Goal: Task Accomplishment & Management: Manage account settings

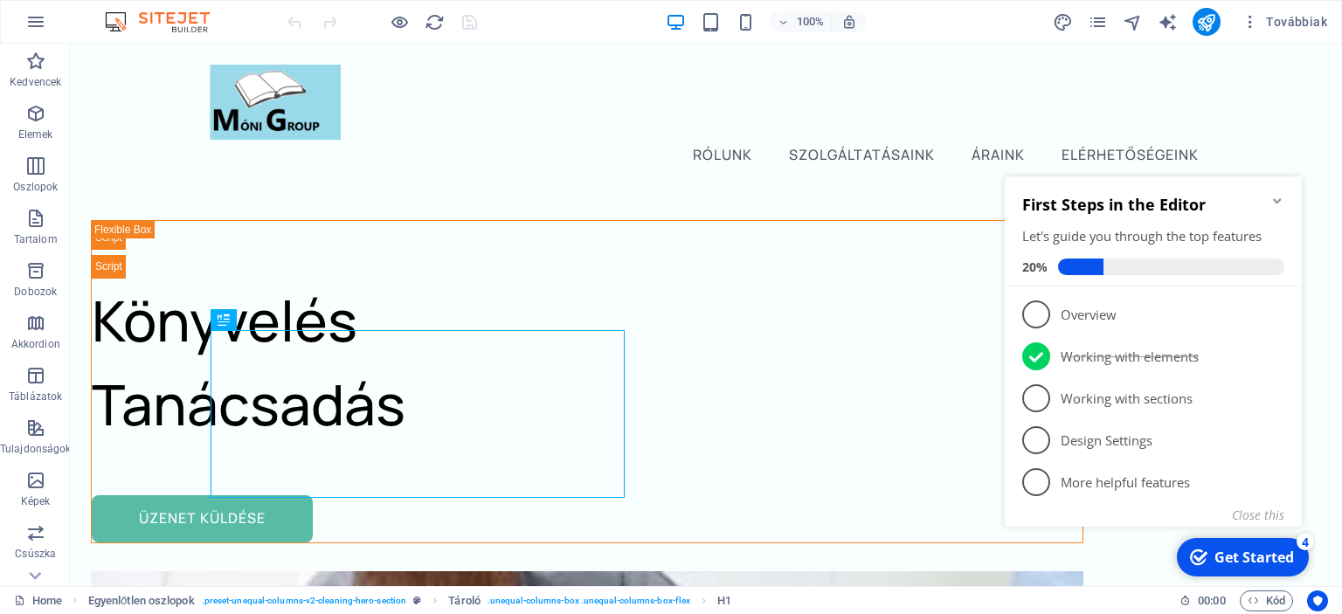
click at [1280, 205] on icon "Minimize checklist" at bounding box center [1277, 201] width 14 height 14
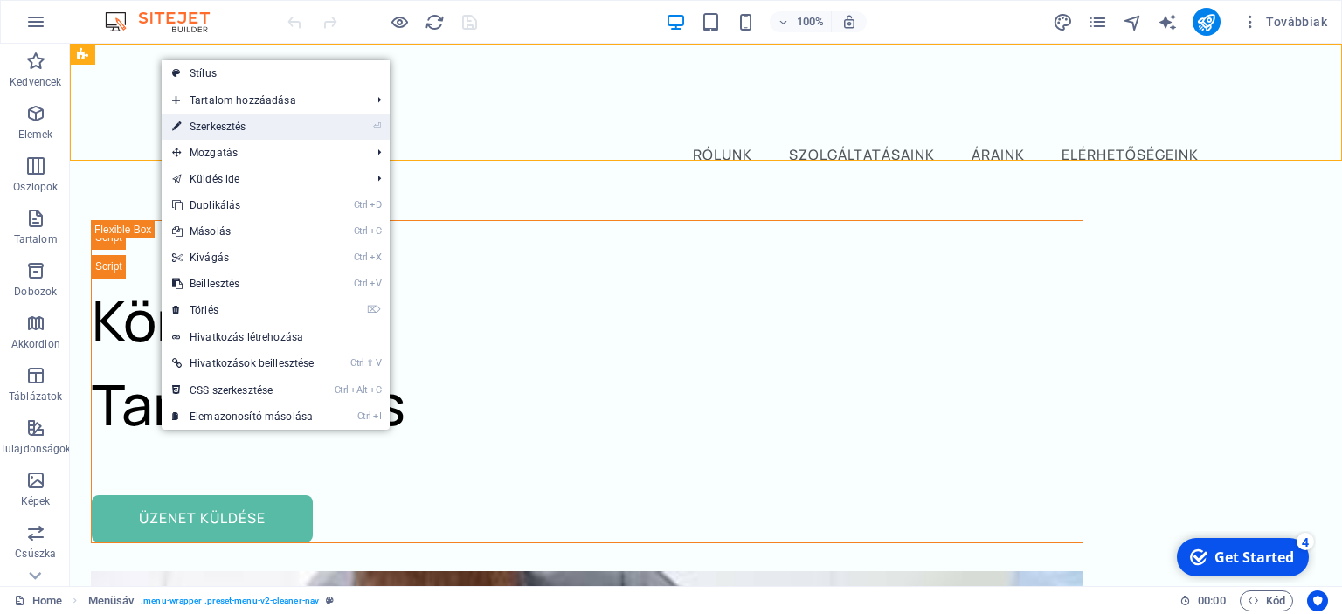
drag, startPoint x: 252, startPoint y: 131, endPoint x: 133, endPoint y: 283, distance: 192.9
select select "header"
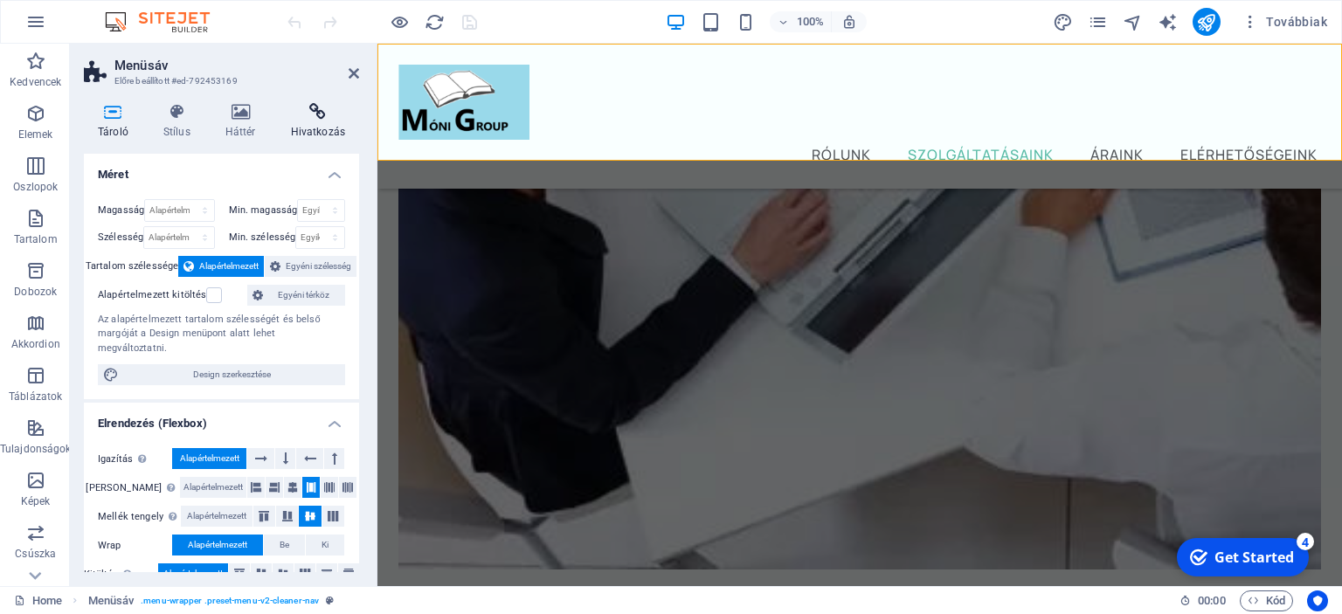
click at [301, 122] on h4 "Hivatkozás" at bounding box center [318, 121] width 82 height 37
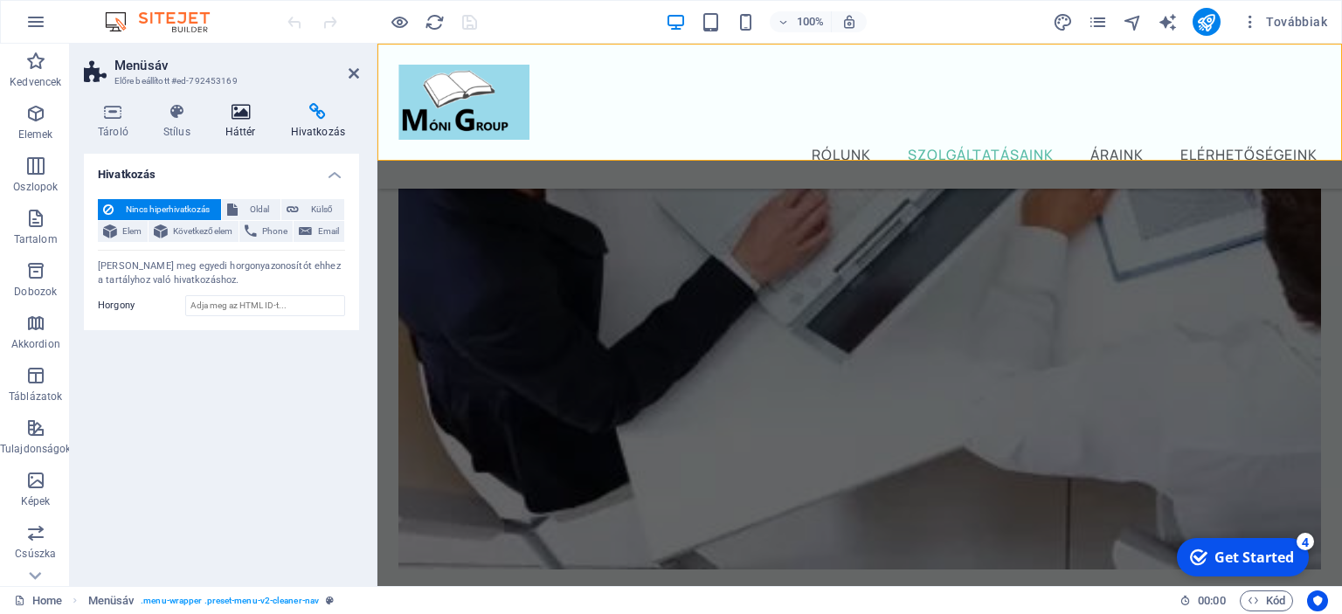
click at [251, 124] on h4 "Háttér" at bounding box center [244, 121] width 66 height 37
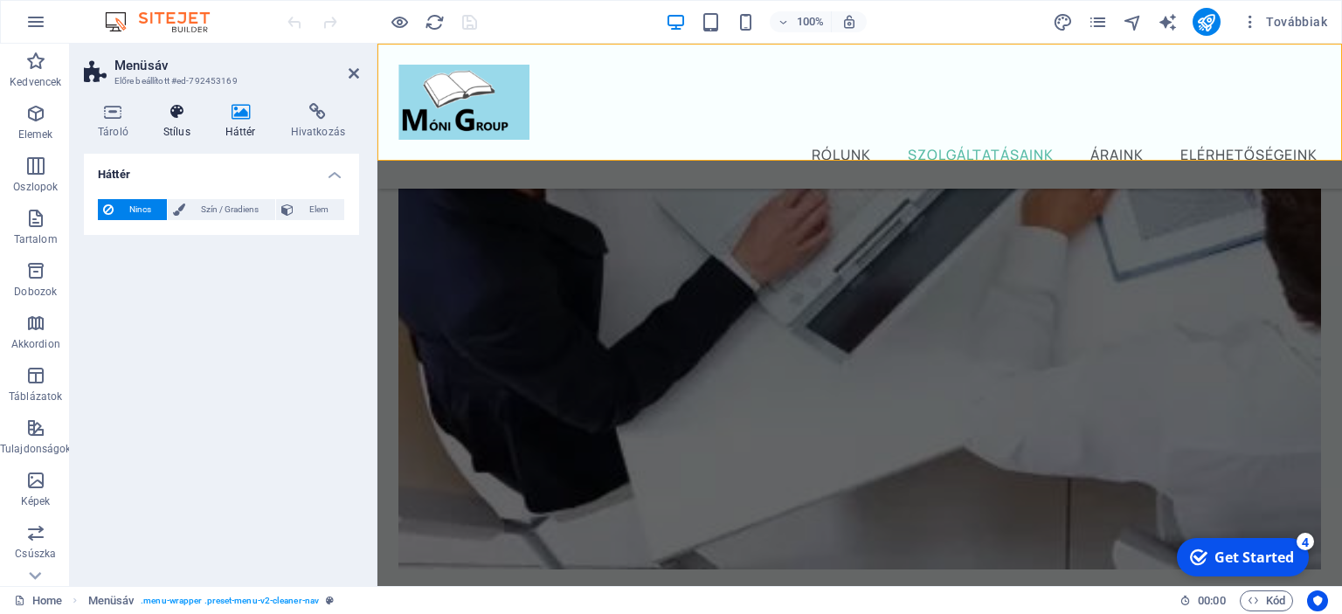
click at [185, 127] on h4 "Stílus" at bounding box center [180, 121] width 62 height 37
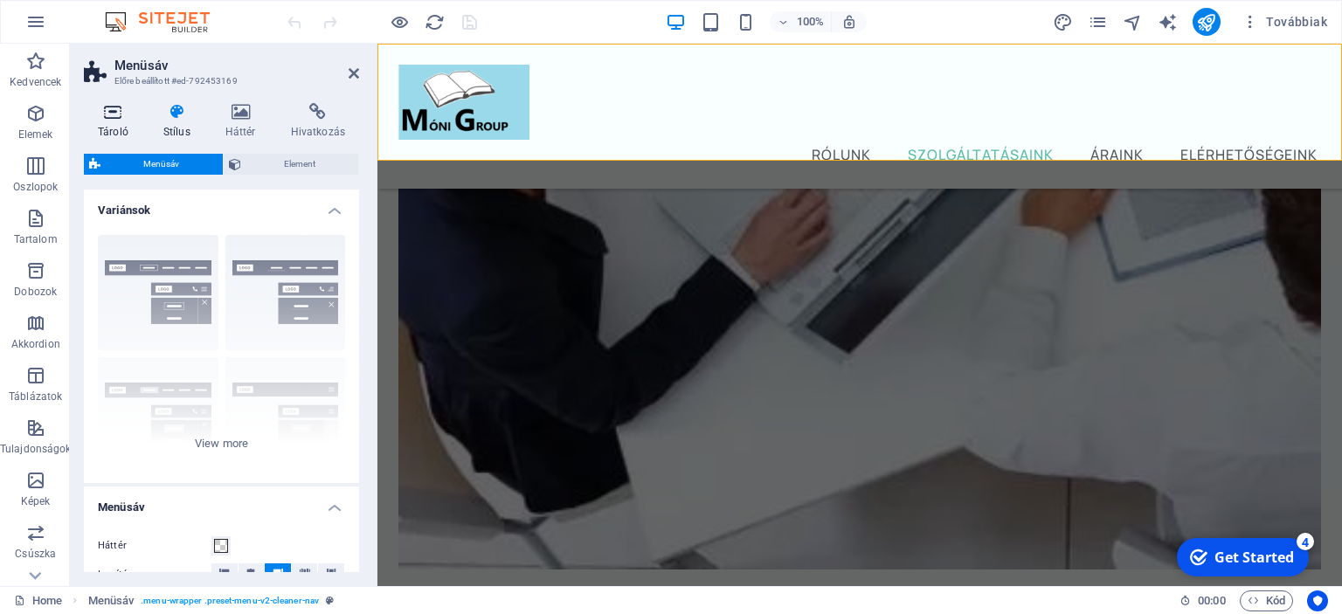
click at [109, 131] on h4 "Tároló" at bounding box center [117, 121] width 66 height 37
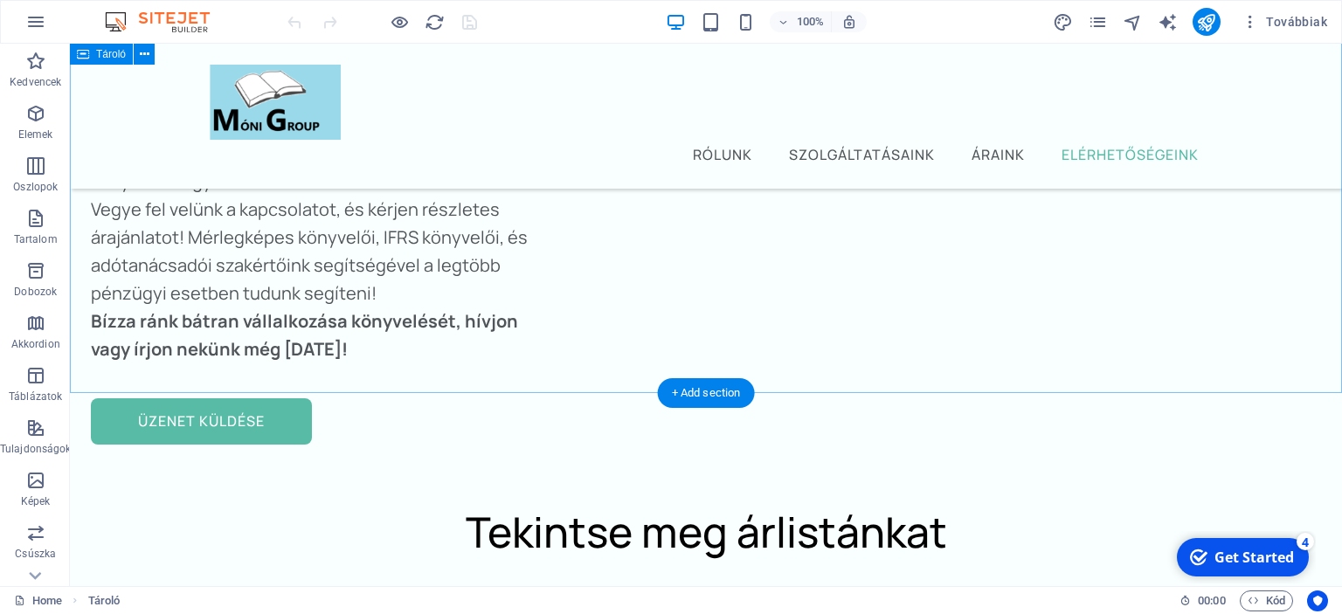
scroll to position [6343, 0]
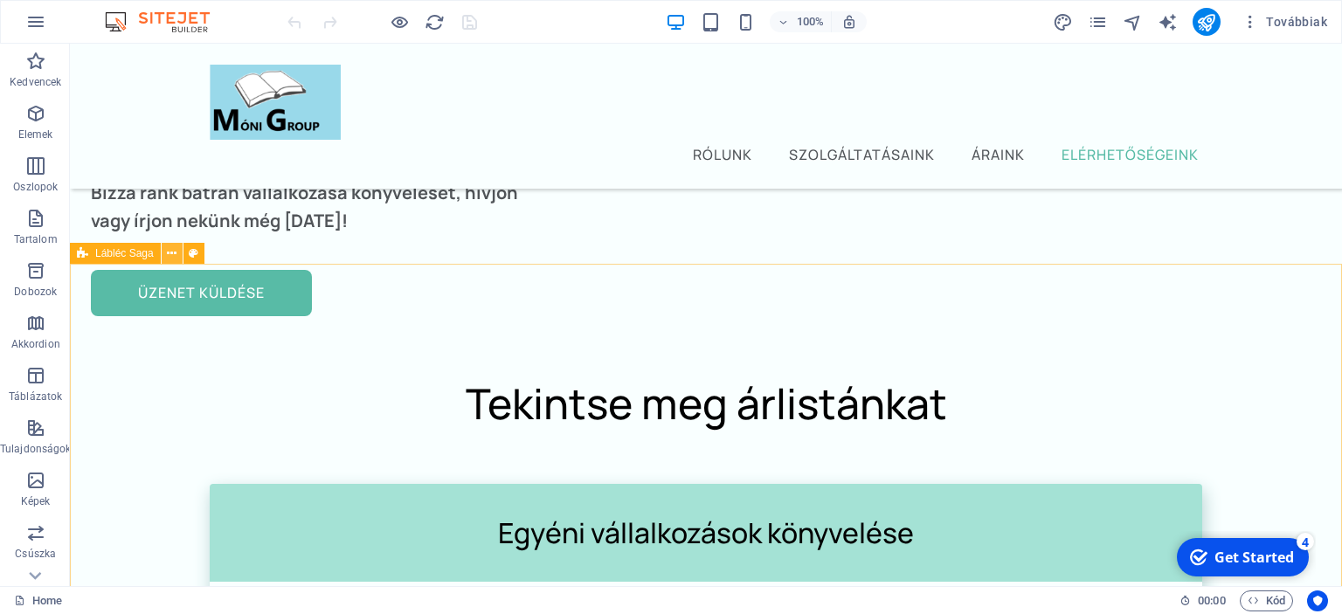
click at [169, 255] on icon at bounding box center [172, 254] width 10 height 18
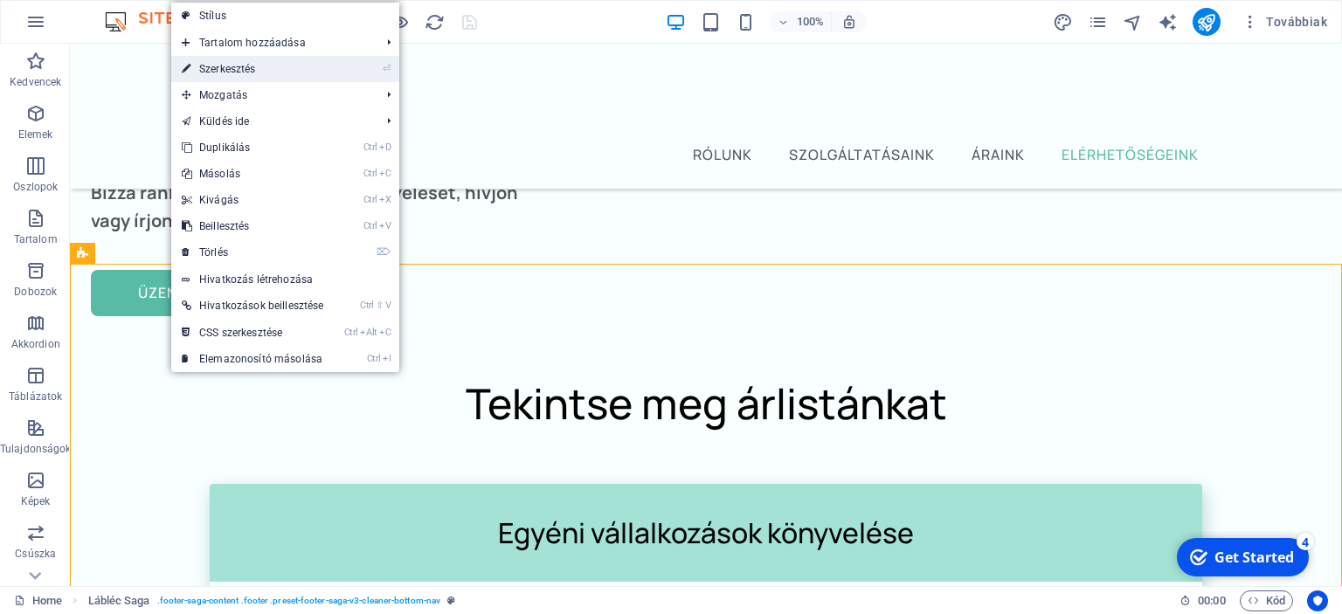
click at [270, 67] on link "⏎ Szerkesztés" at bounding box center [252, 69] width 162 height 26
select select "footer"
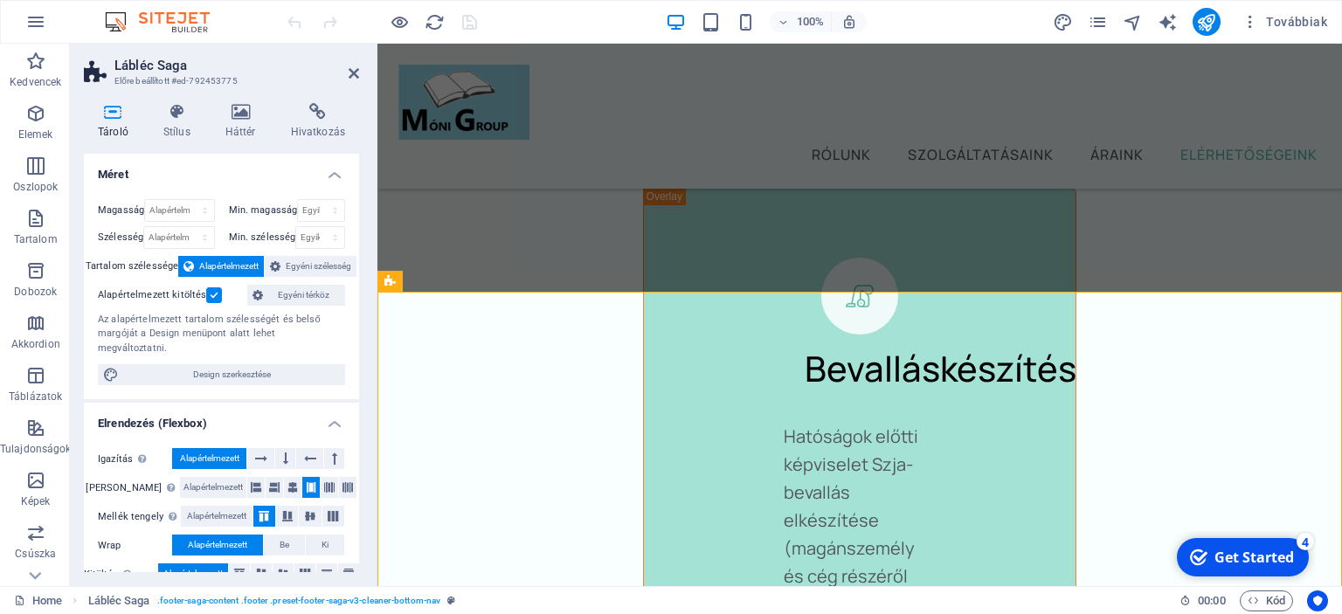
scroll to position [8264, 0]
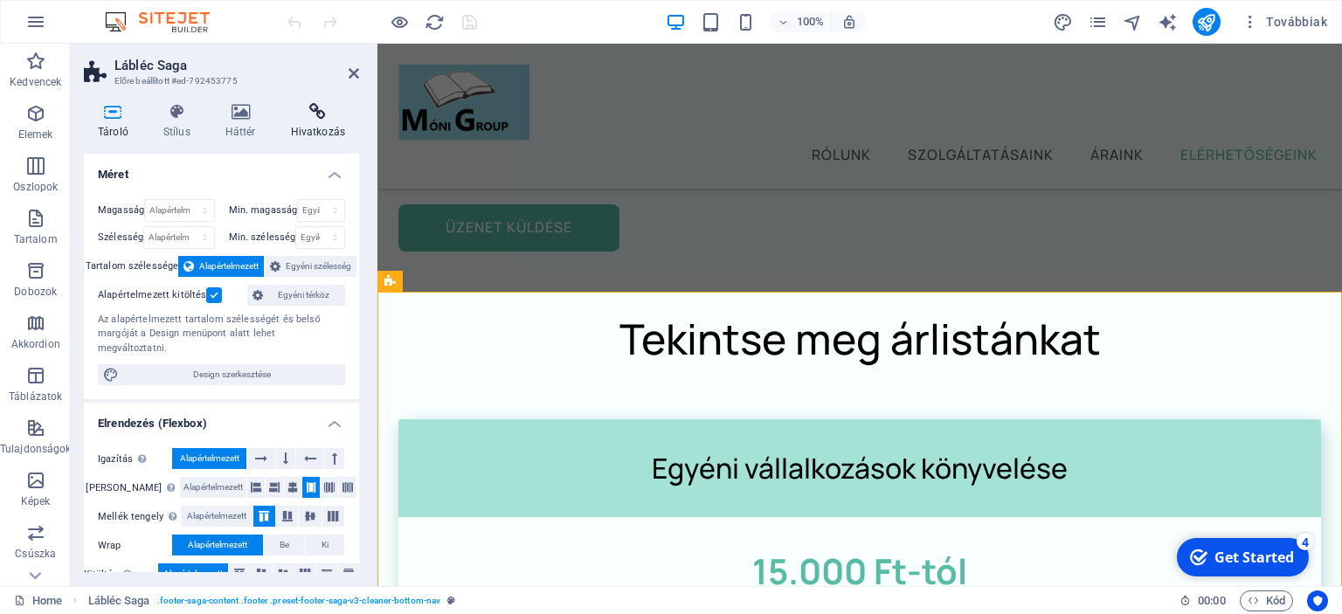
click at [313, 118] on icon at bounding box center [318, 111] width 82 height 17
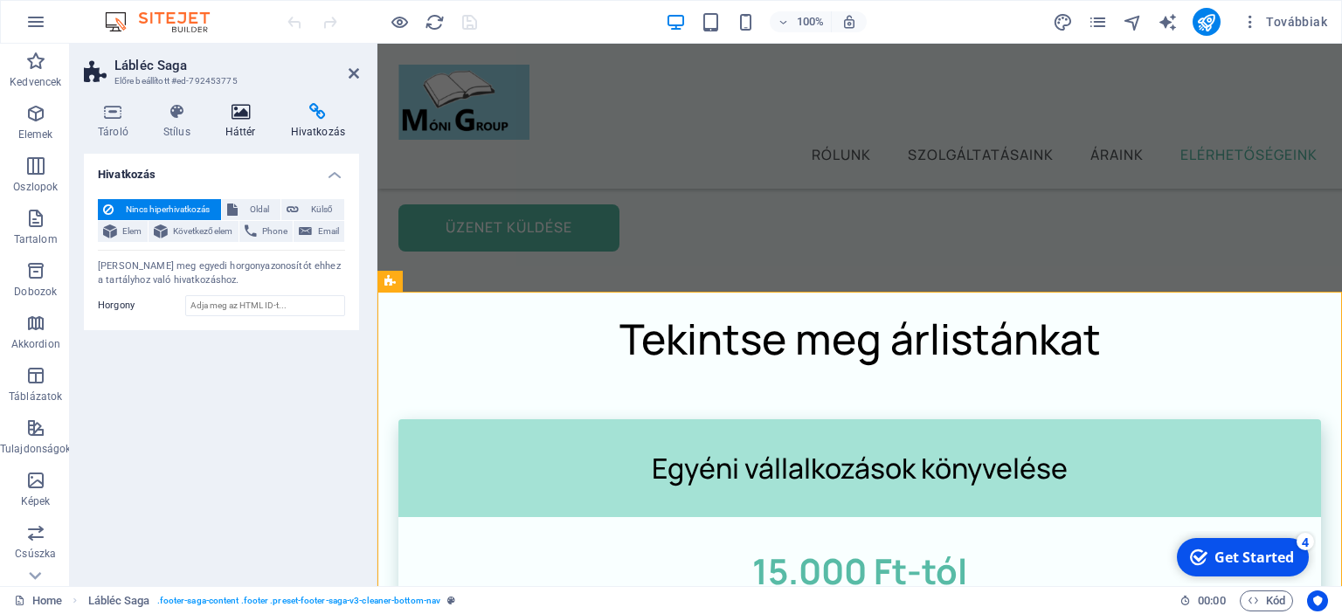
click at [249, 115] on icon at bounding box center [240, 111] width 59 height 17
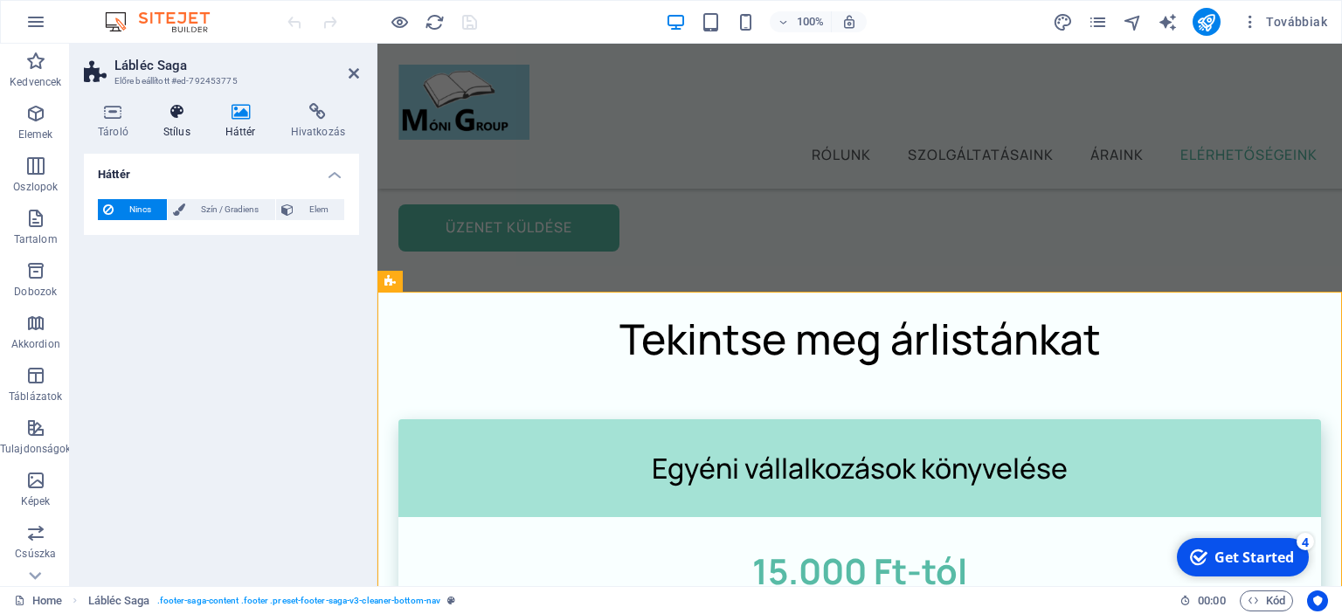
click at [190, 107] on icon at bounding box center [176, 111] width 55 height 17
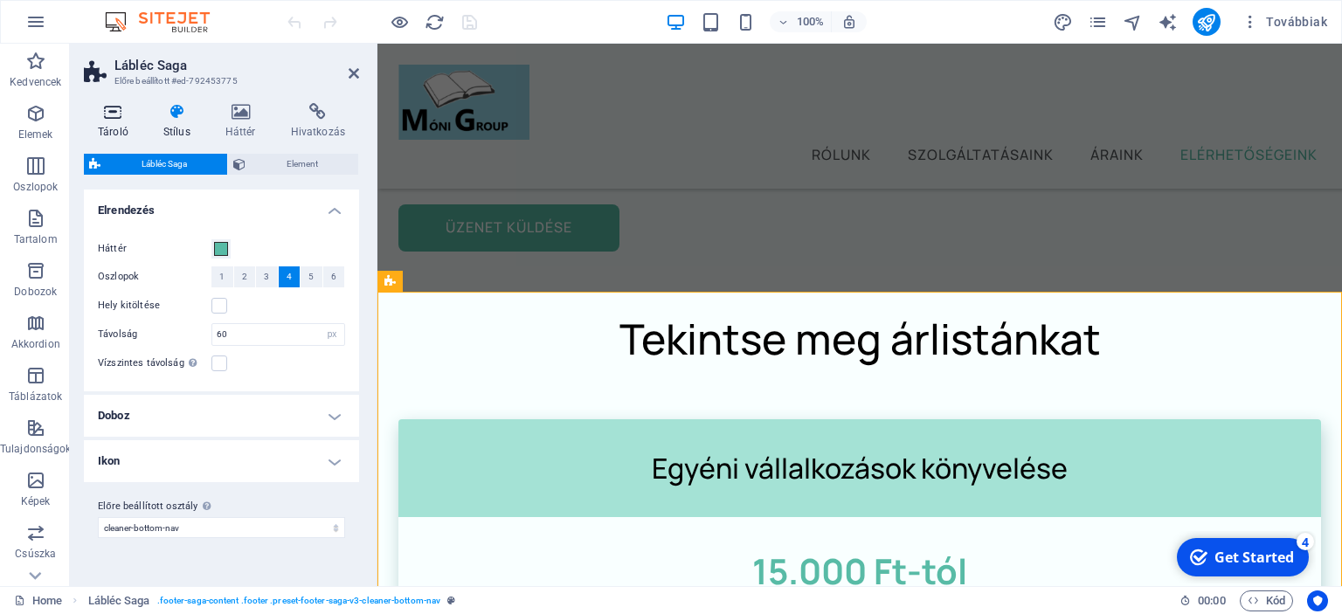
click at [110, 121] on icon at bounding box center [113, 111] width 59 height 17
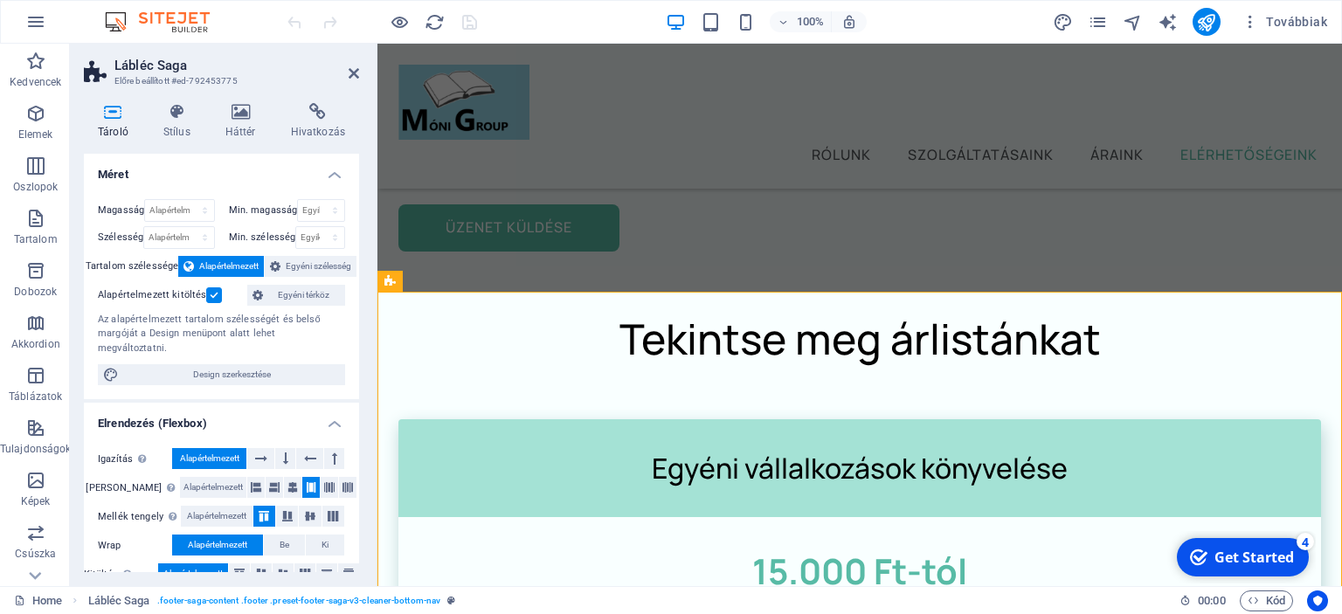
scroll to position [258, 0]
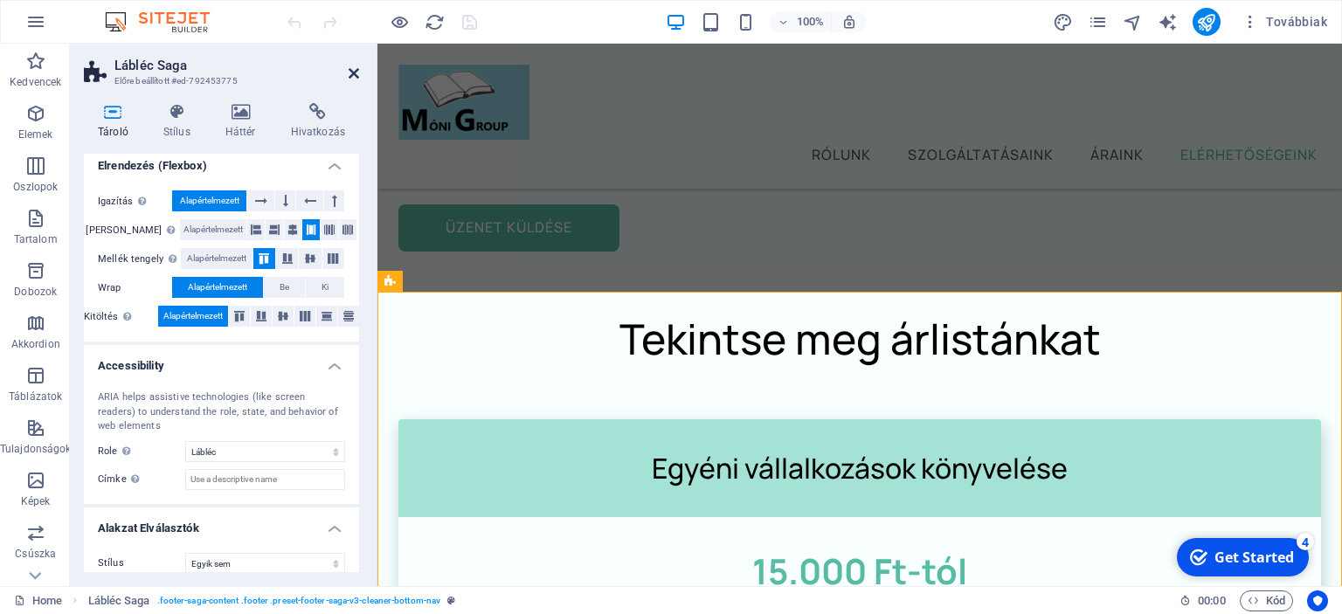
drag, startPoint x: 355, startPoint y: 68, endPoint x: 286, endPoint y: 25, distance: 81.2
click at [355, 68] on icon at bounding box center [353, 73] width 10 height 14
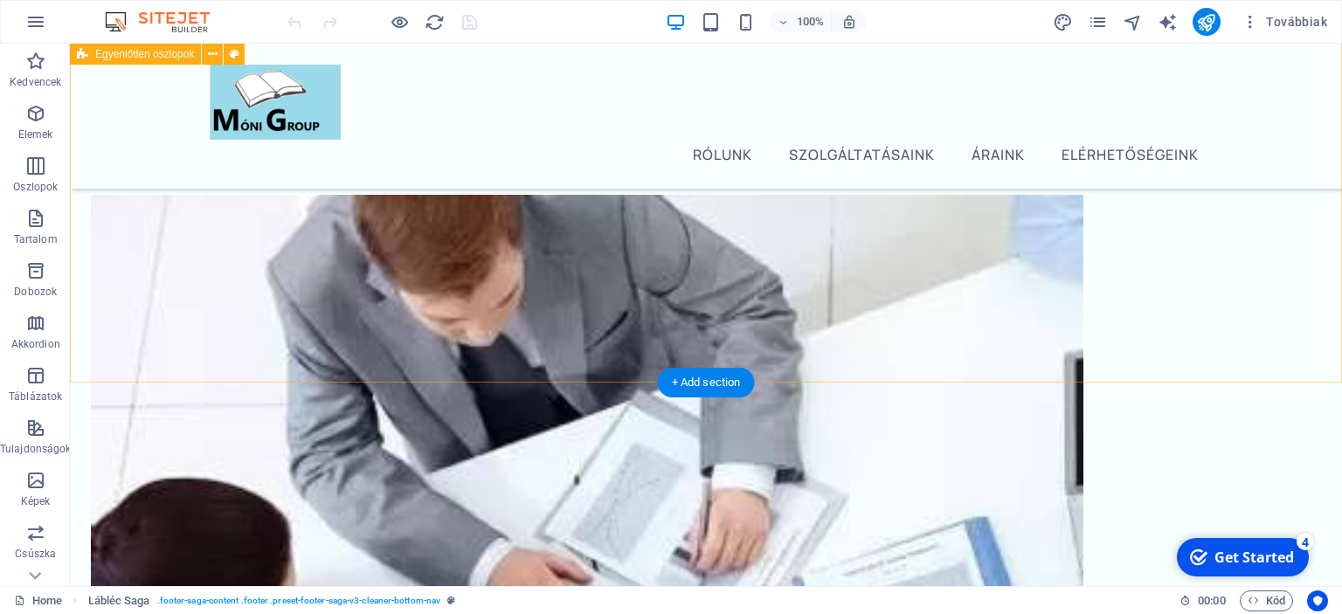
scroll to position [0, 0]
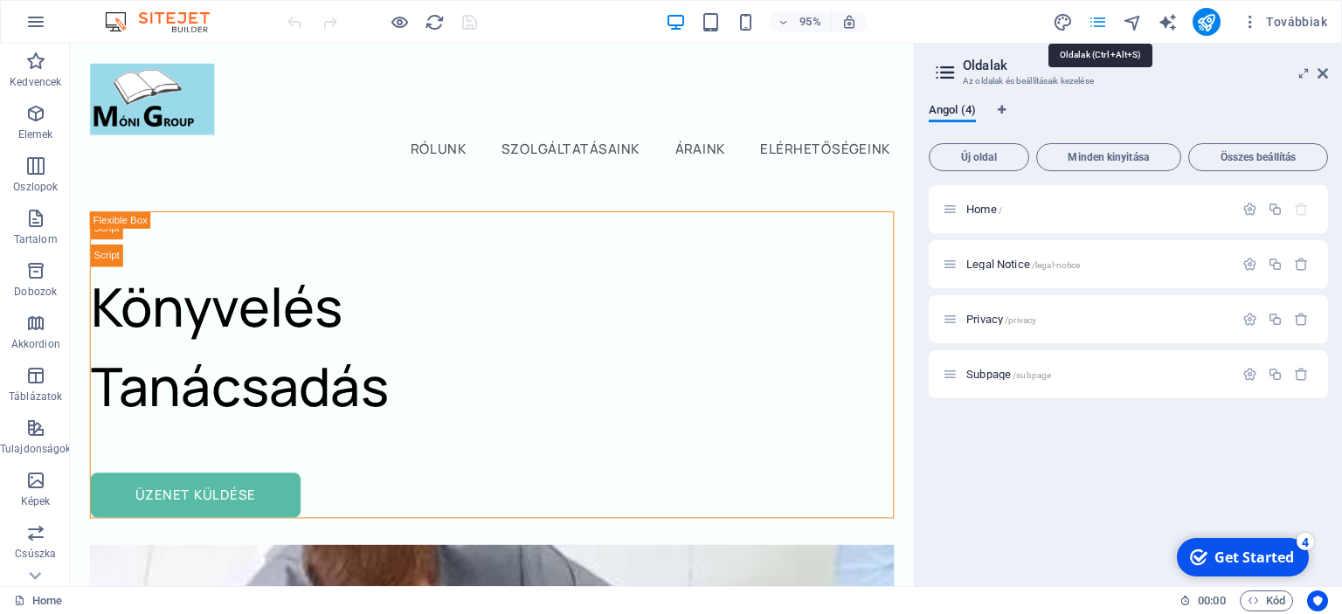
click at [1329, 73] on aside "Oldalak Az oldalak és beállításaik kezelése Angol (4) Új oldal Minden kinyitása…" at bounding box center [1128, 315] width 428 height 542
click at [1321, 73] on icon at bounding box center [1322, 73] width 10 height 14
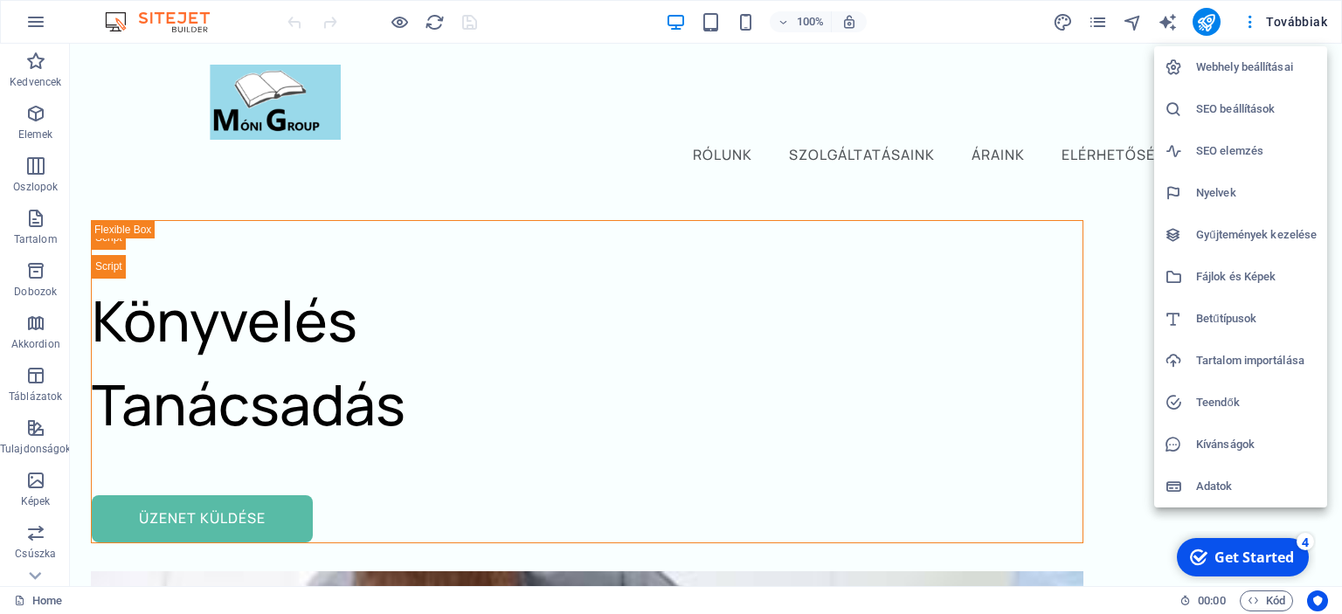
click at [1212, 494] on h6 "Adatok" at bounding box center [1256, 486] width 121 height 21
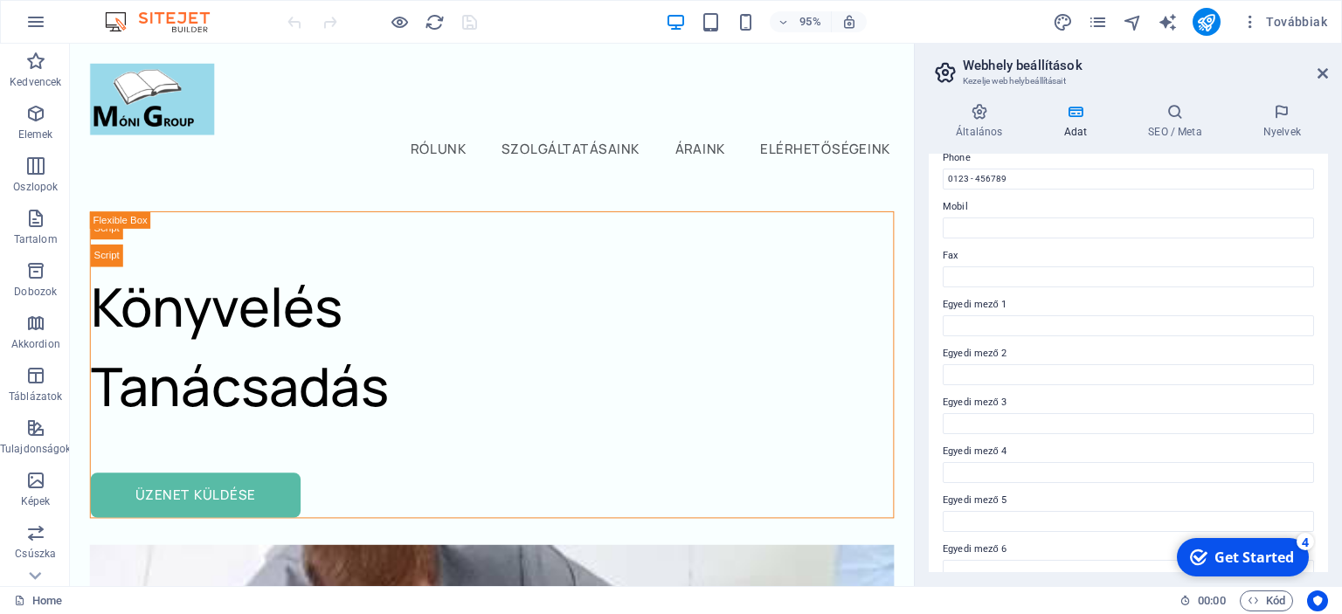
scroll to position [420, 0]
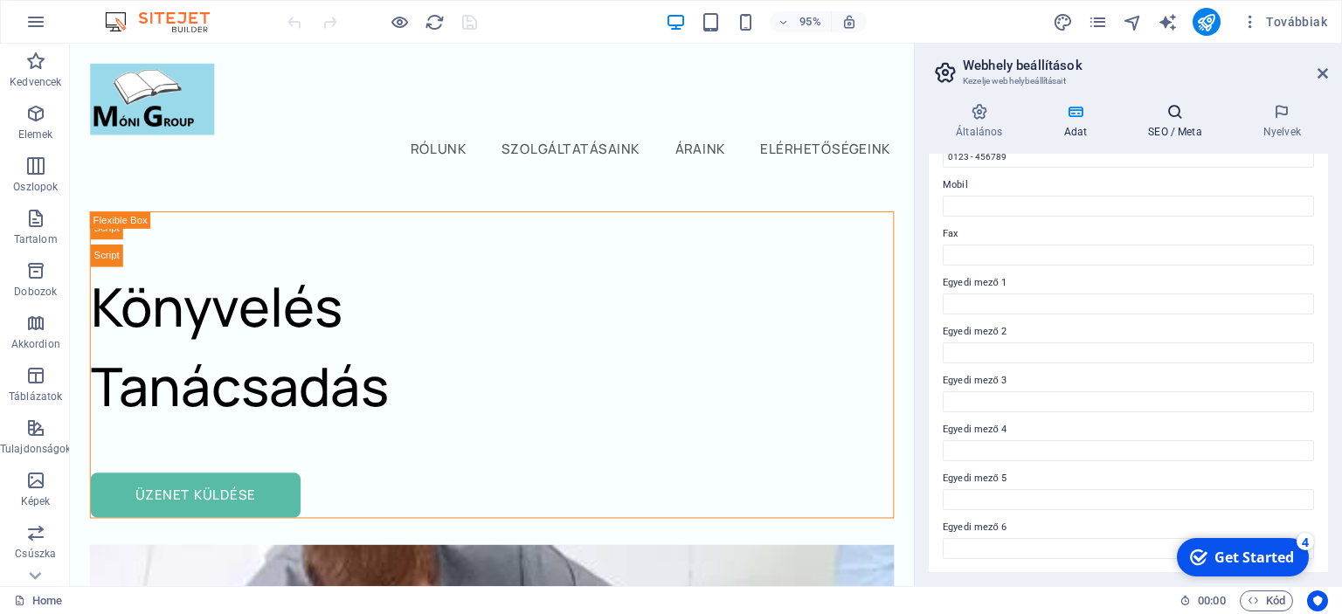
click at [1176, 124] on h4 "SEO / Meta" at bounding box center [1178, 121] width 115 height 37
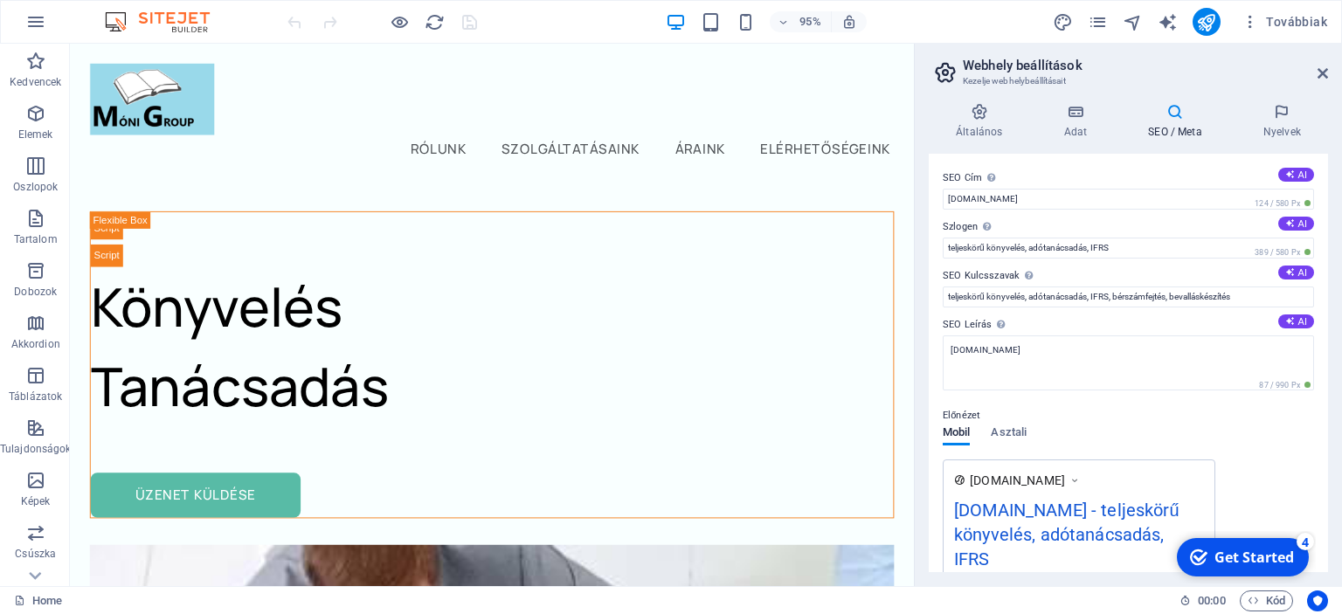
scroll to position [272, 0]
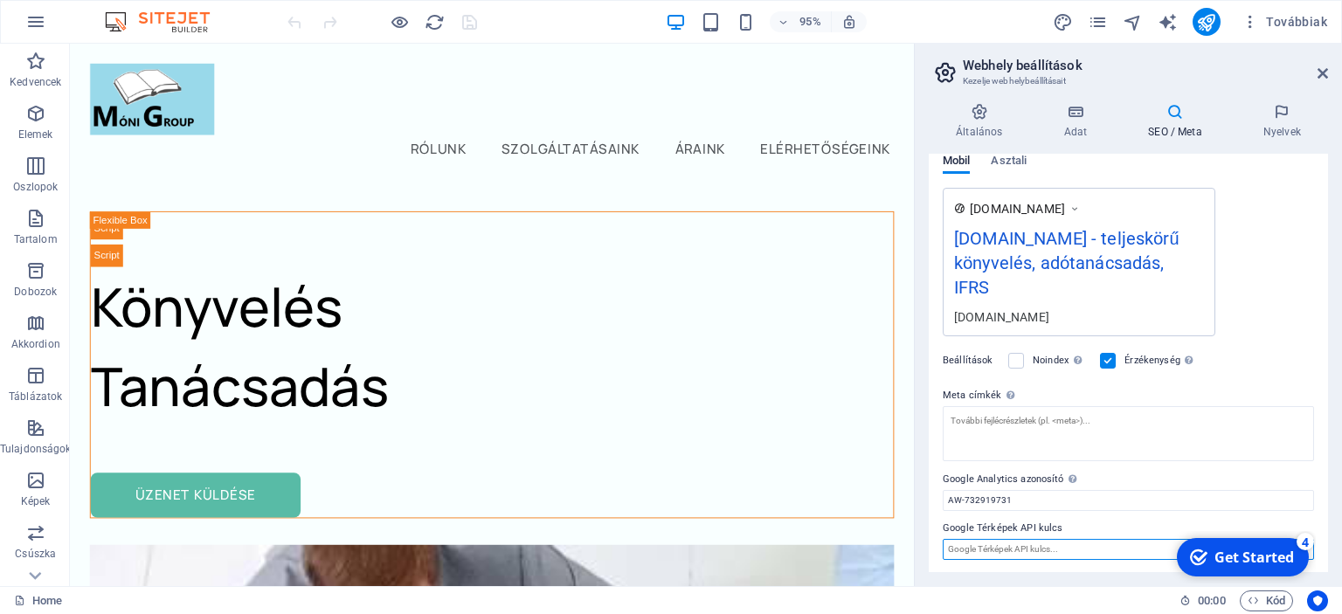
click at [1000, 546] on input "Google Térképek API kulcs" at bounding box center [1127, 549] width 371 height 21
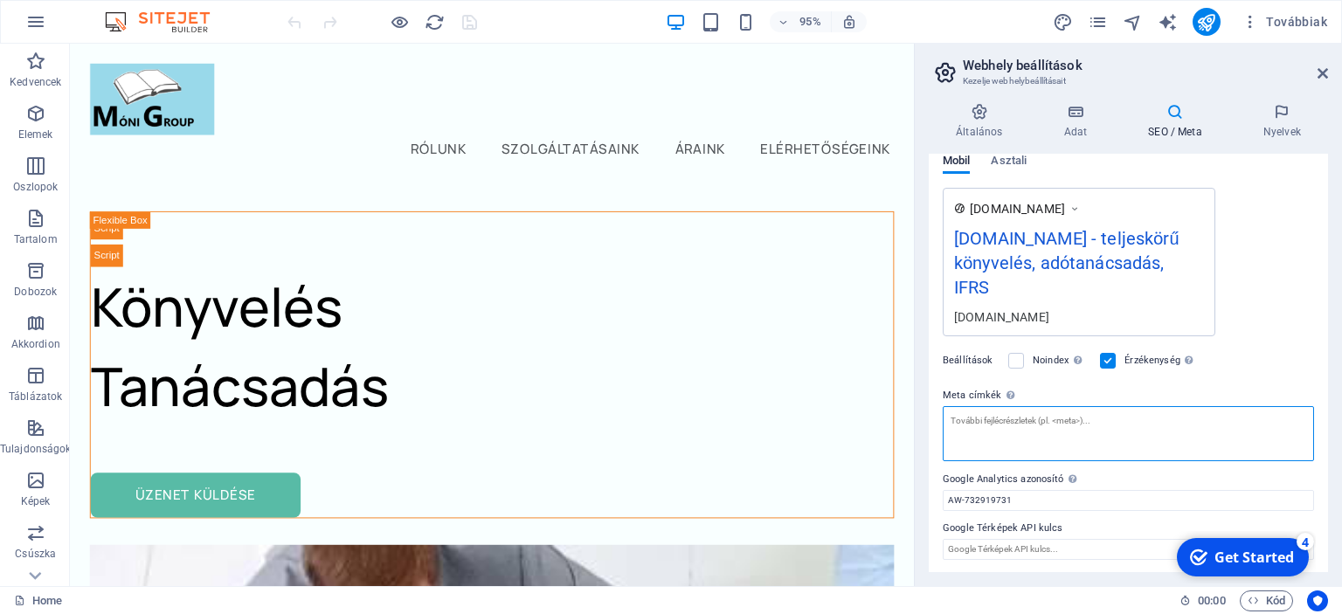
click at [1067, 428] on textarea "Meta címkék Ide adja meg az HTML kódot, amelyet weboldala címkéi közé helyezünk…" at bounding box center [1127, 433] width 371 height 55
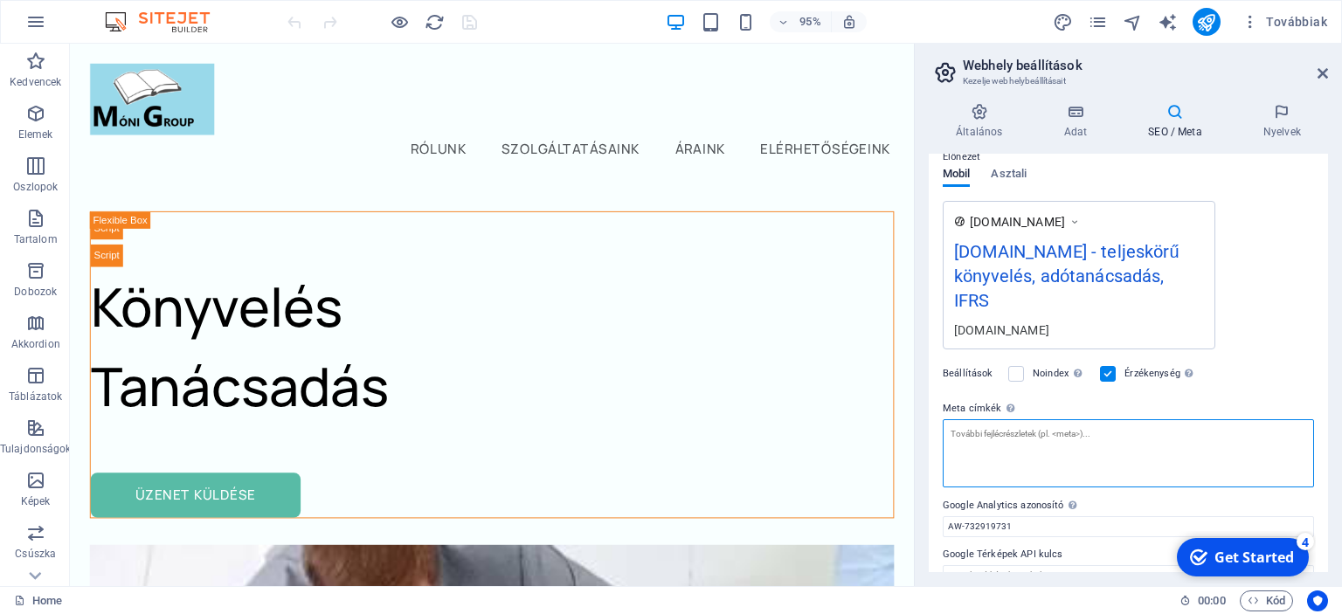
paste textarea "<!-- Google Tag Manager --> <script>(function(w,d,s,l,i){w[l]=w[l]||[];w[l].pus…"
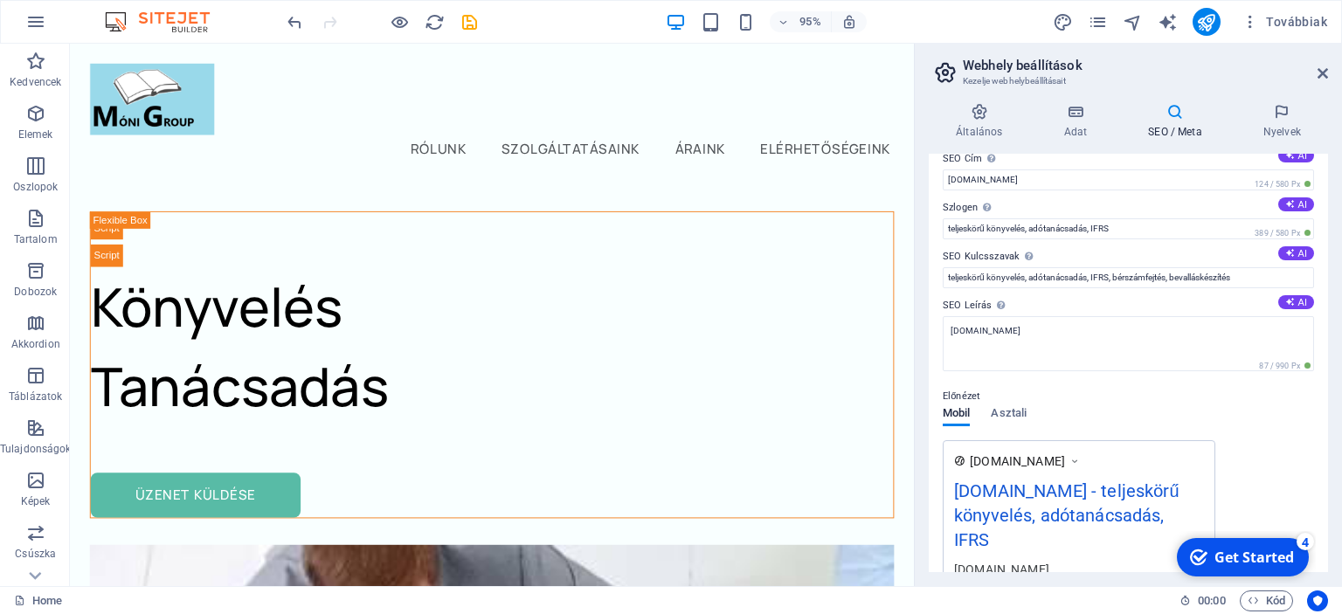
scroll to position [350, 0]
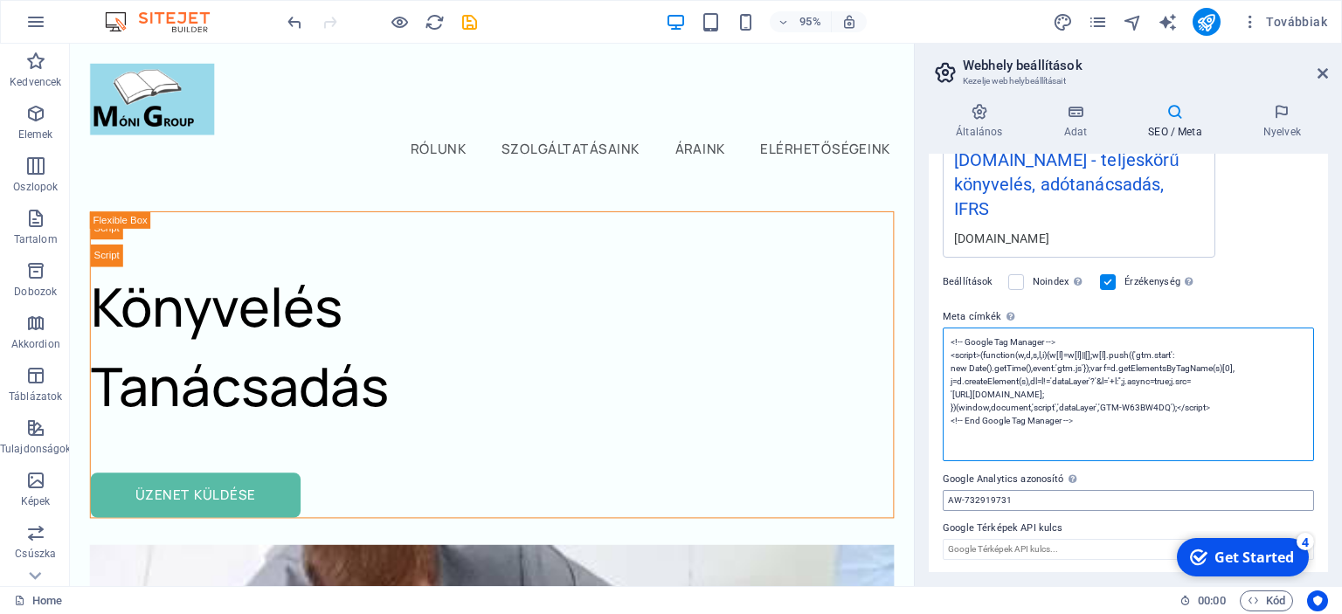
type textarea "<!-- Google Tag Manager --> <script>(function(w,d,s,l,i){w[l]=w[l]||[];w[l].pus…"
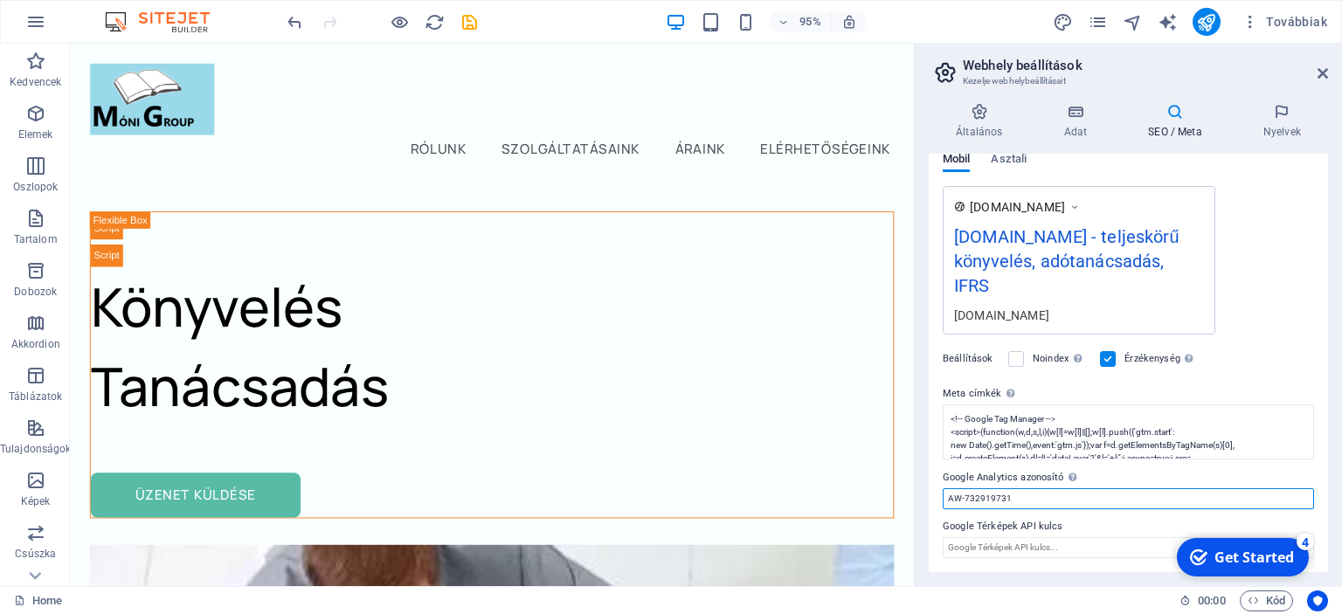
click at [1259, 492] on input "AW-732919731" at bounding box center [1127, 498] width 371 height 21
click at [1238, 372] on div "Beállítások Noindex Utasítsa a keresőmotorokat arra, hogy kizárják ezt a webold…" at bounding box center [1127, 360] width 371 height 49
click at [1252, 309] on div "[DOMAIN_NAME] [DOMAIN_NAME] - teljeskörű könyvelés, adótanácsadás, IFRS [DOMAIN…" at bounding box center [1127, 262] width 371 height 148
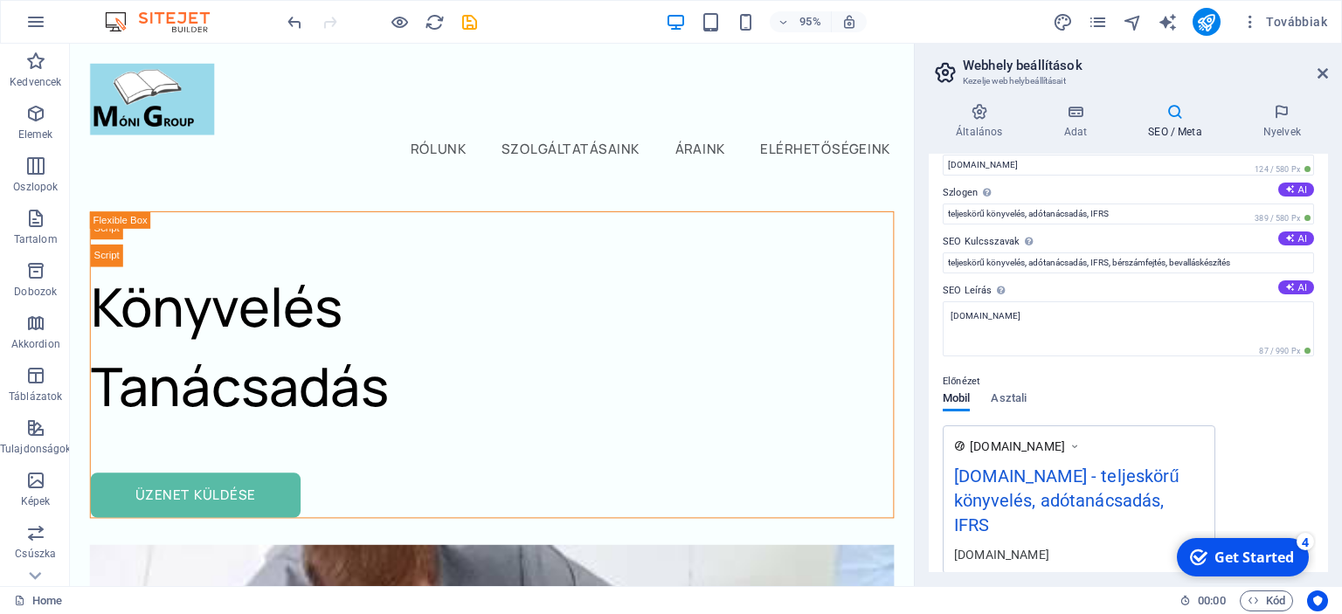
scroll to position [0, 0]
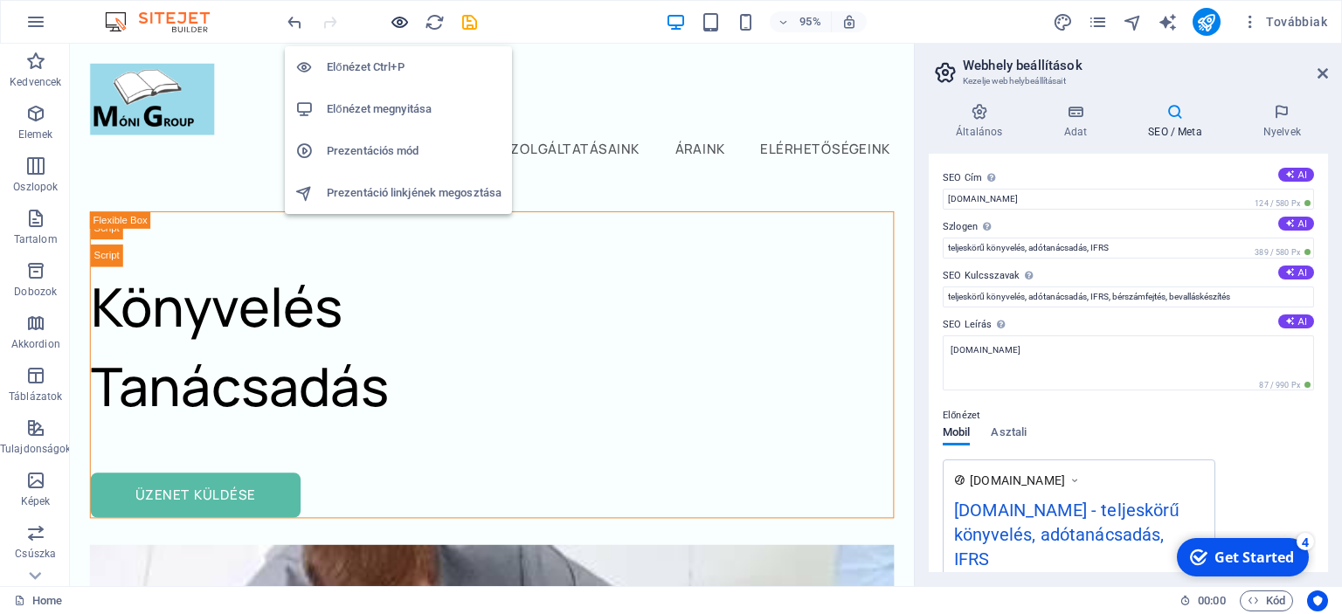
click at [0, 0] on icon "button" at bounding box center [0, 0] width 0 height 0
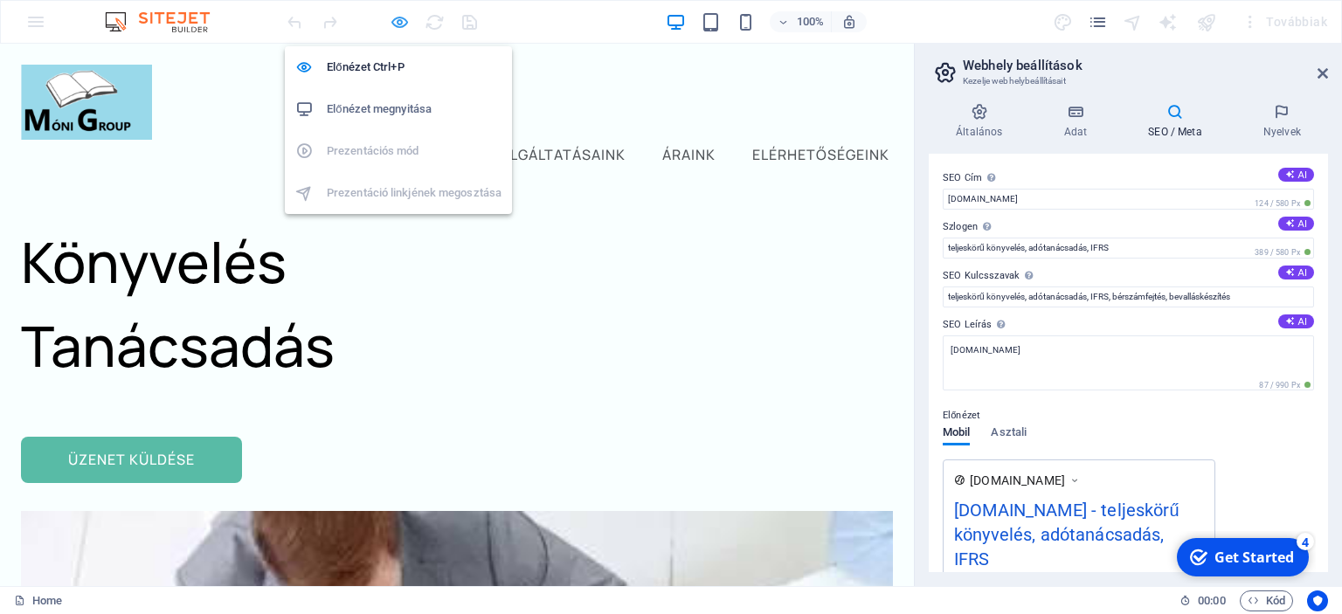
click at [0, 0] on icon "button" at bounding box center [0, 0] width 0 height 0
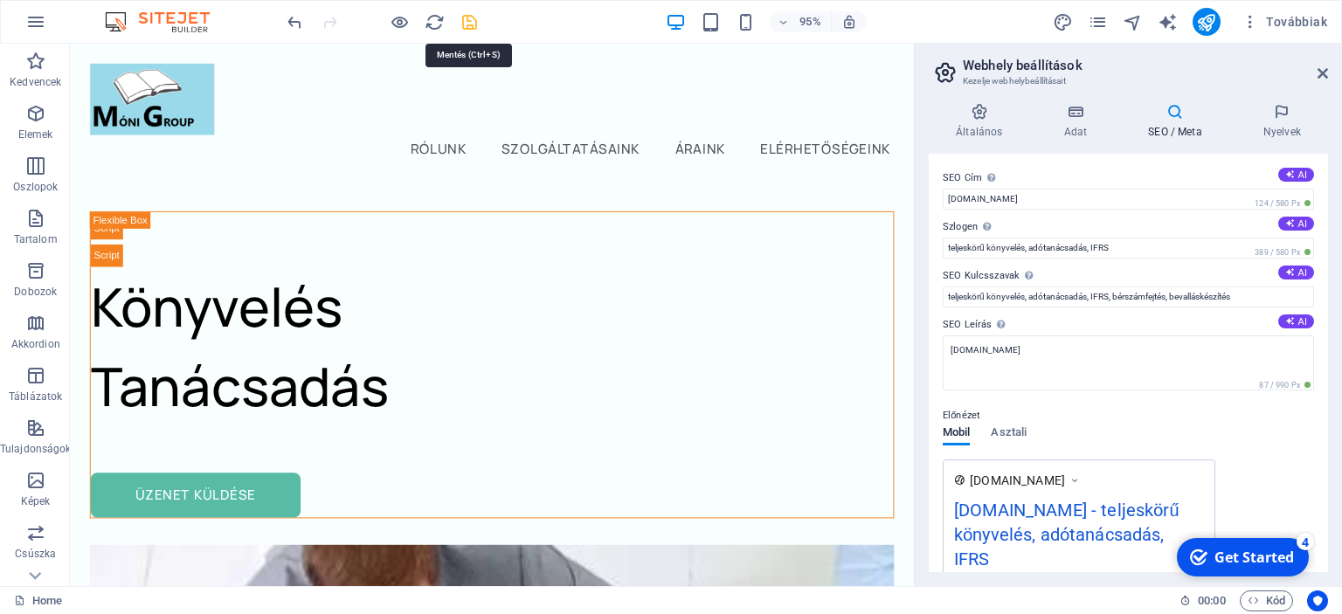
click at [467, 23] on icon "save" at bounding box center [469, 22] width 20 height 20
